Goal: Transaction & Acquisition: Purchase product/service

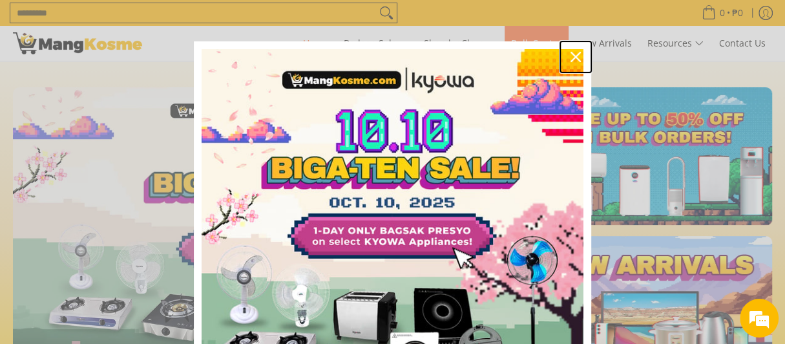
click at [571, 54] on icon "close icon" at bounding box center [576, 57] width 10 height 10
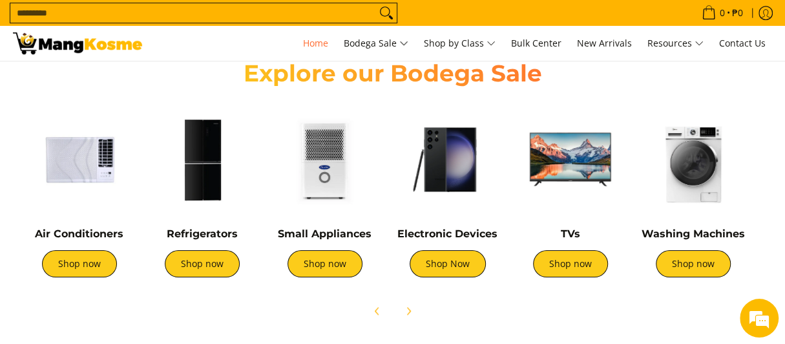
scroll to position [0, 1025]
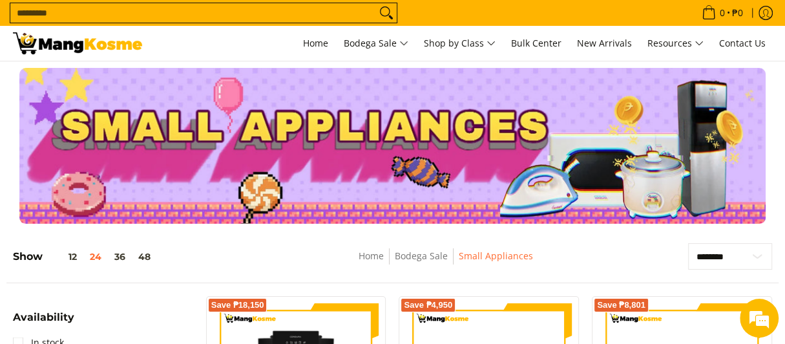
click at [225, 18] on input "Search..." at bounding box center [193, 12] width 366 height 19
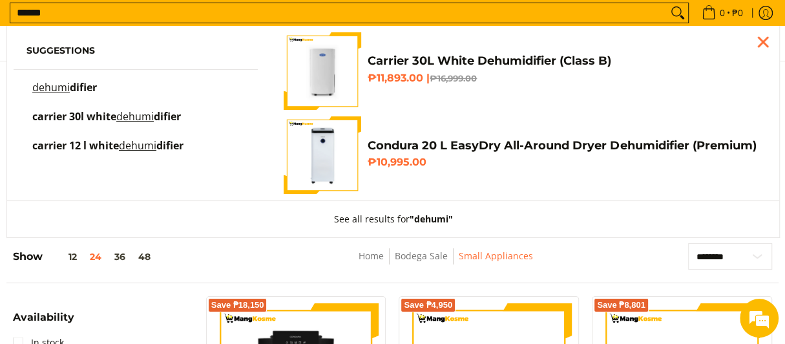
type input "******"
click at [63, 85] on mark "dehumi" at bounding box center [50, 87] width 37 height 14
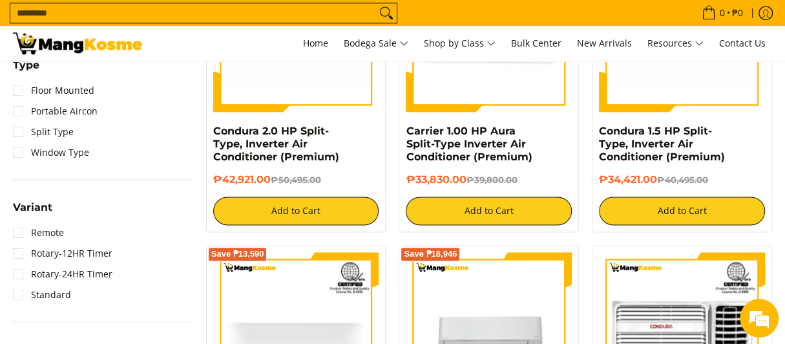
scroll to position [839, 0]
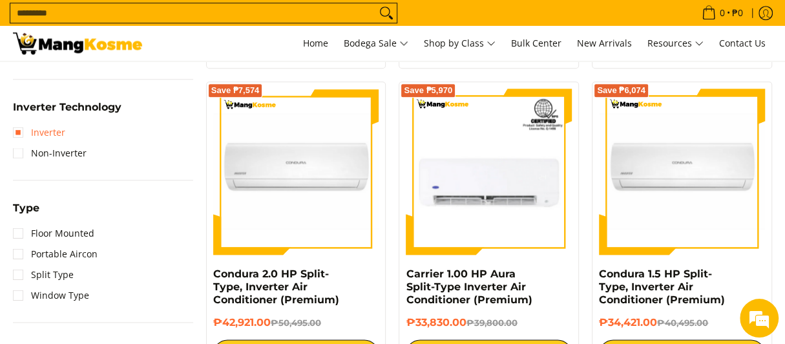
click at [43, 127] on link "Inverter" at bounding box center [39, 132] width 52 height 21
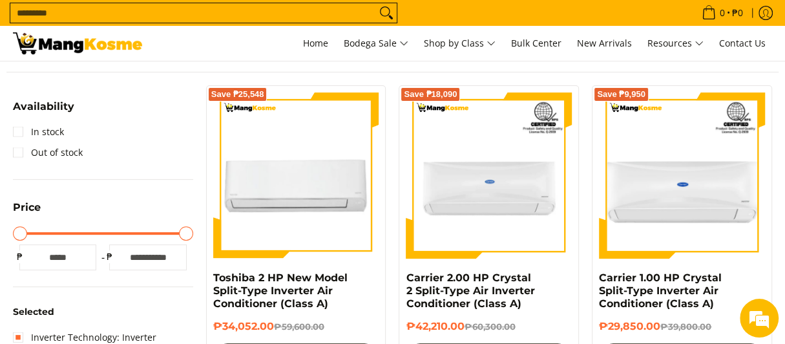
scroll to position [132, 0]
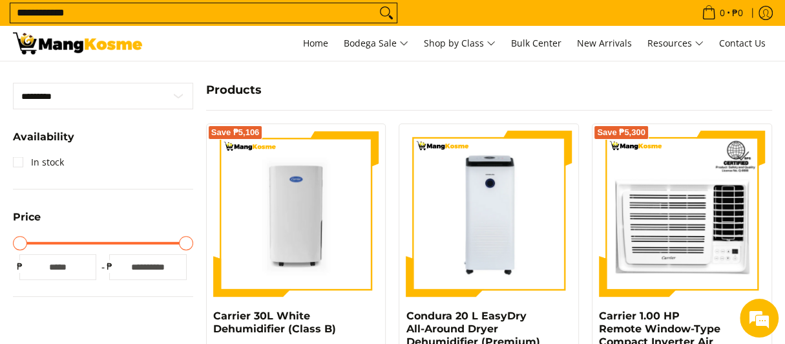
scroll to position [194, 0]
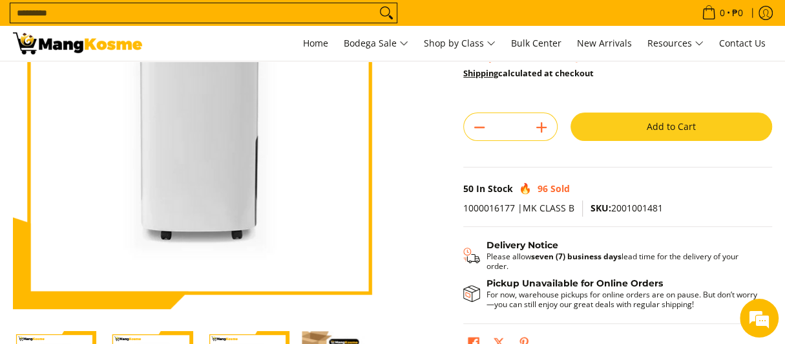
scroll to position [388, 0]
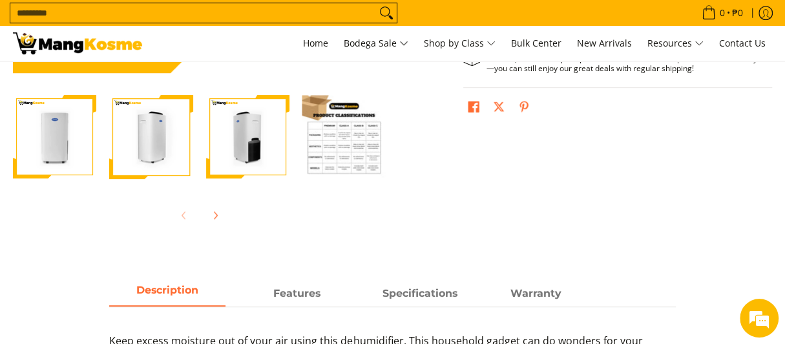
click at [133, 143] on img "Carrier 30L White Dehumidifier (Class B)-2" at bounding box center [150, 136] width 83 height 83
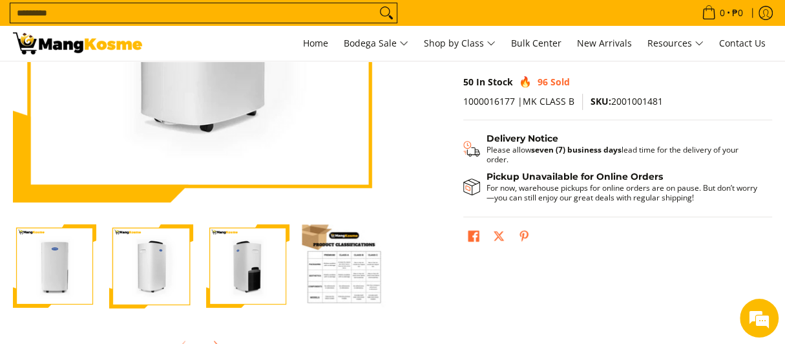
click at [240, 240] on img "Carrier 30L White Dehumidifier (Class B)-3" at bounding box center [247, 265] width 83 height 83
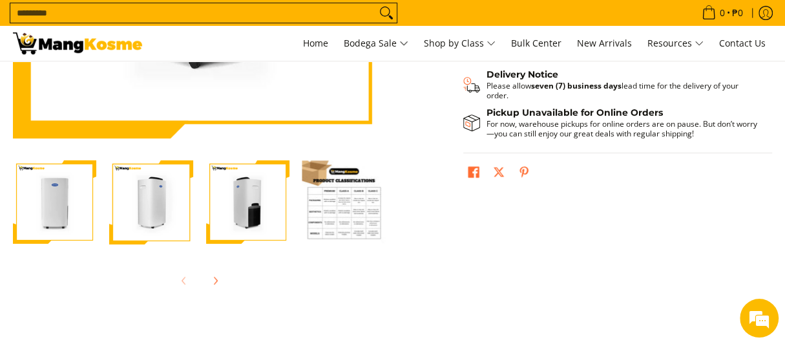
click at [344, 222] on img "Carrier 30L White Dehumidifier (Class B)-4" at bounding box center [343, 201] width 83 height 83
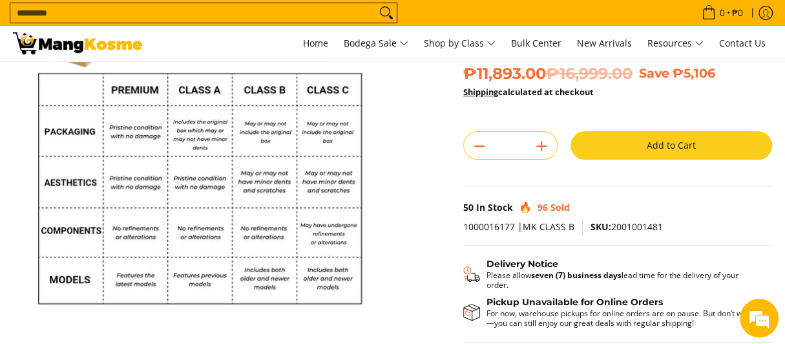
scroll to position [0, 0]
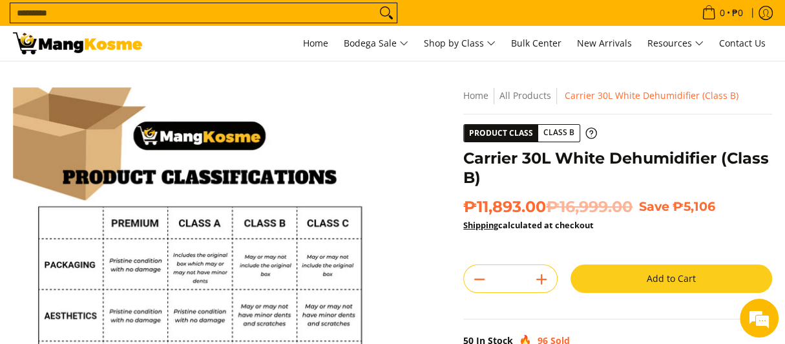
click at [668, 284] on button "Add to Cart" at bounding box center [672, 278] width 202 height 28
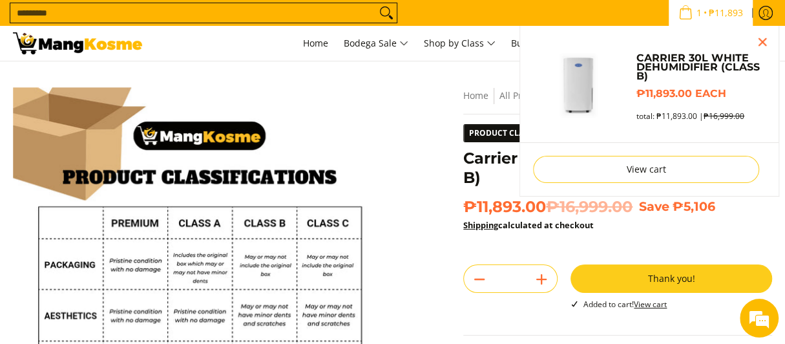
click at [713, 15] on span "₱11,893" at bounding box center [726, 12] width 38 height 9
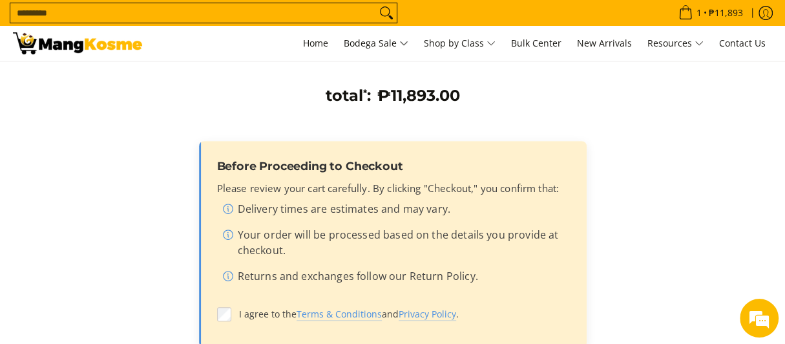
scroll to position [452, 0]
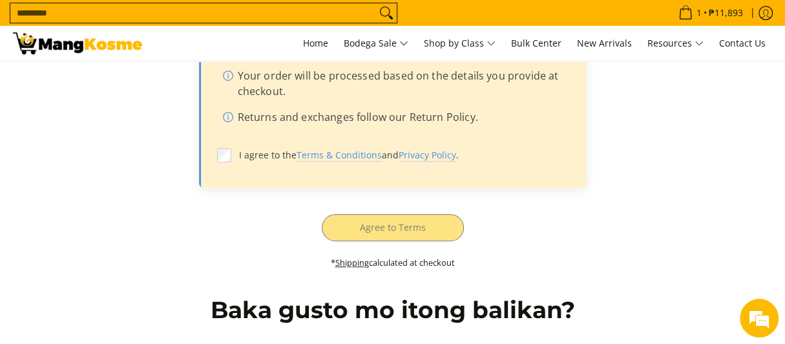
click at [211, 159] on div "Before Proceeding to Checkout Please review your cart carefully. By clicking "C…" at bounding box center [393, 85] width 388 height 206
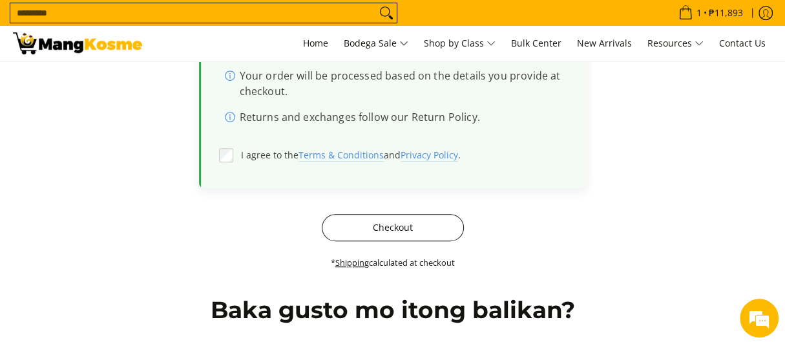
click at [386, 218] on button "Checkout" at bounding box center [393, 227] width 142 height 27
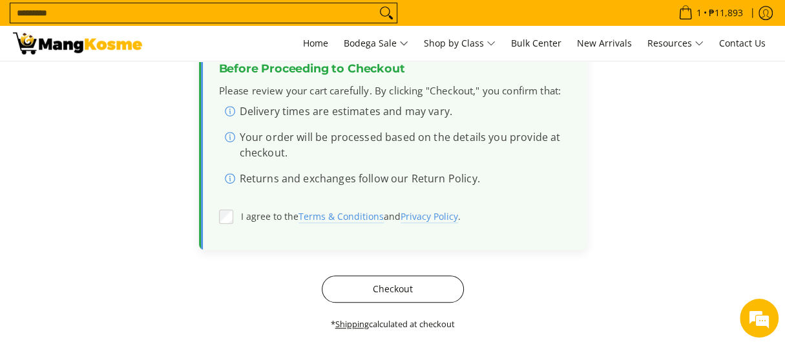
scroll to position [322, 0]
